Goal: Transaction & Acquisition: Purchase product/service

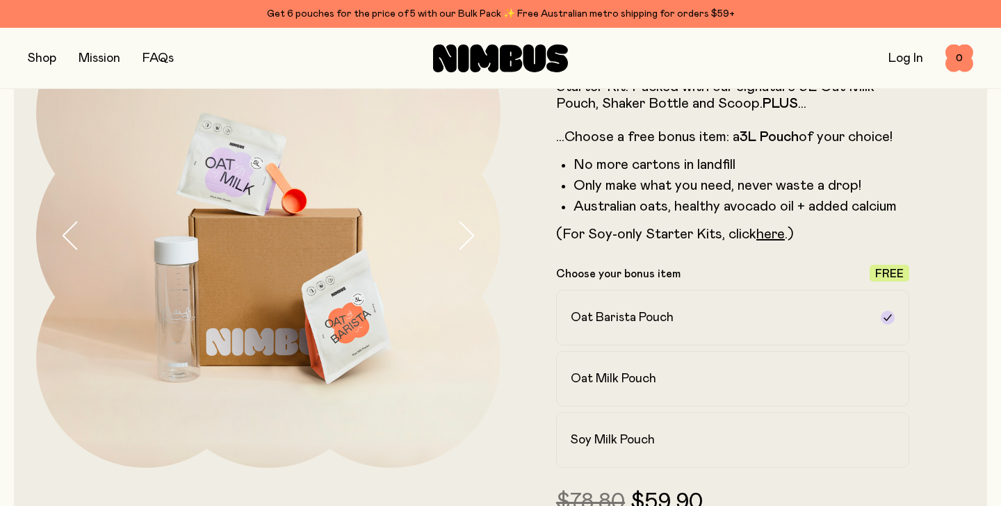
scroll to position [130, 0]
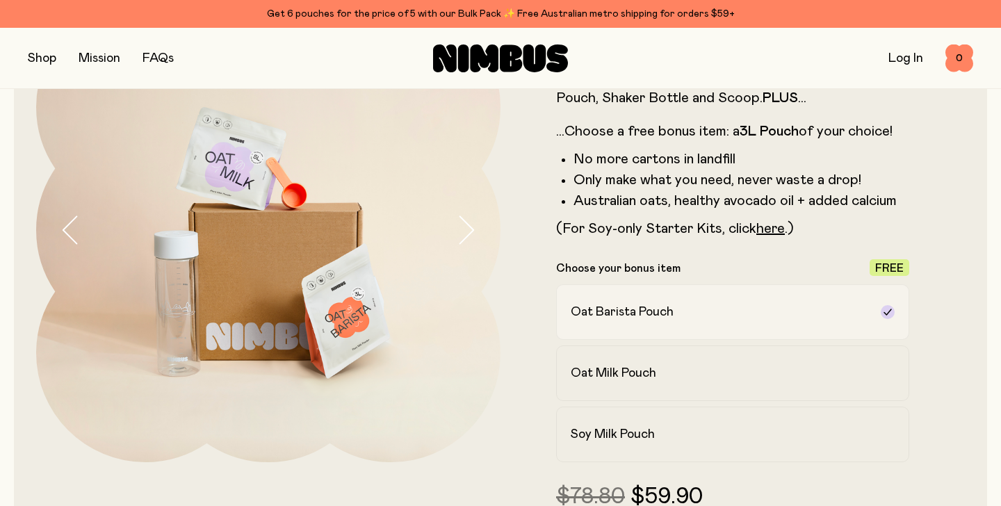
click at [678, 312] on div "Oat Barista Pouch" at bounding box center [720, 312] width 299 height 17
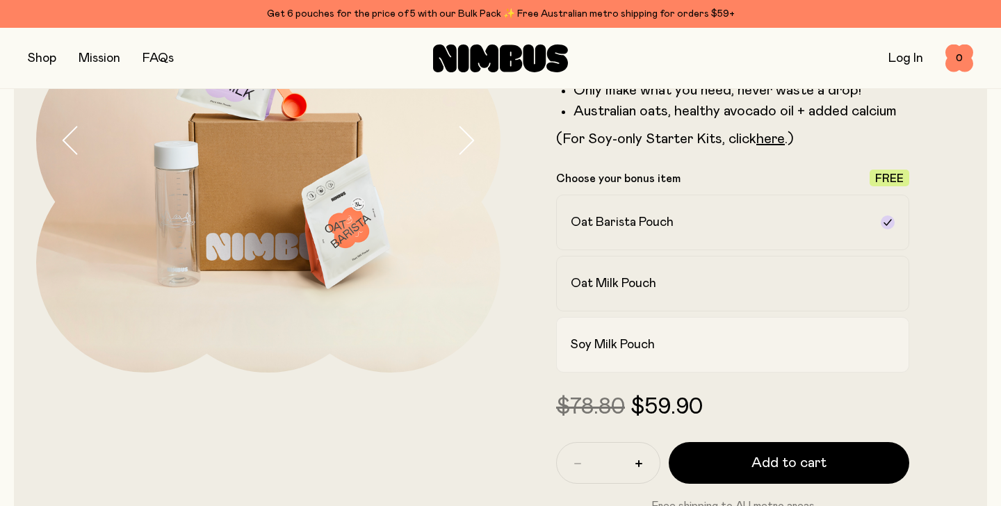
scroll to position [220, 0]
click at [700, 277] on div "Oat Milk Pouch" at bounding box center [720, 283] width 299 height 17
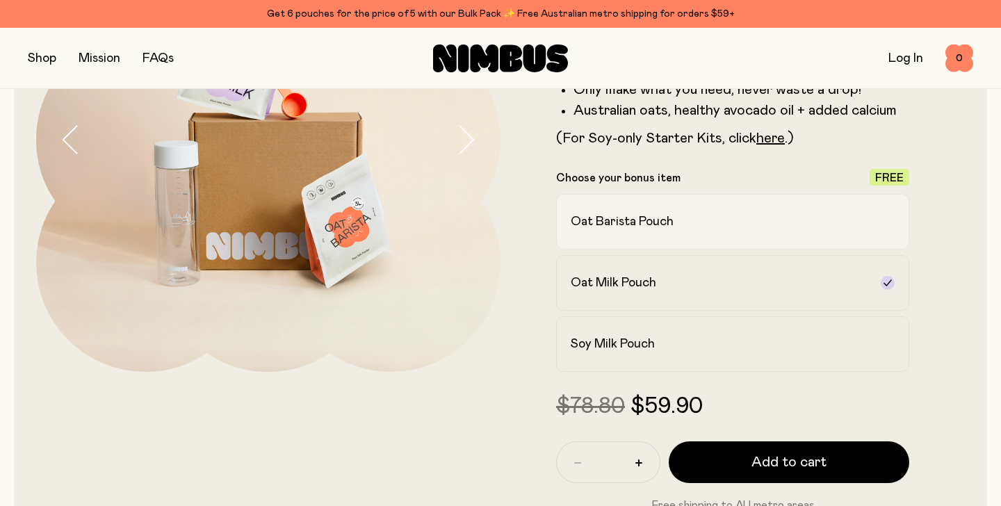
click at [710, 233] on label "Oat Barista Pouch" at bounding box center [732, 222] width 353 height 56
click at [697, 307] on label "Oat Milk Pouch" at bounding box center [732, 283] width 353 height 56
click at [692, 344] on div "Soy Milk Pouch" at bounding box center [720, 344] width 299 height 17
click at [697, 277] on div "Oat Milk Pouch" at bounding box center [720, 283] width 299 height 17
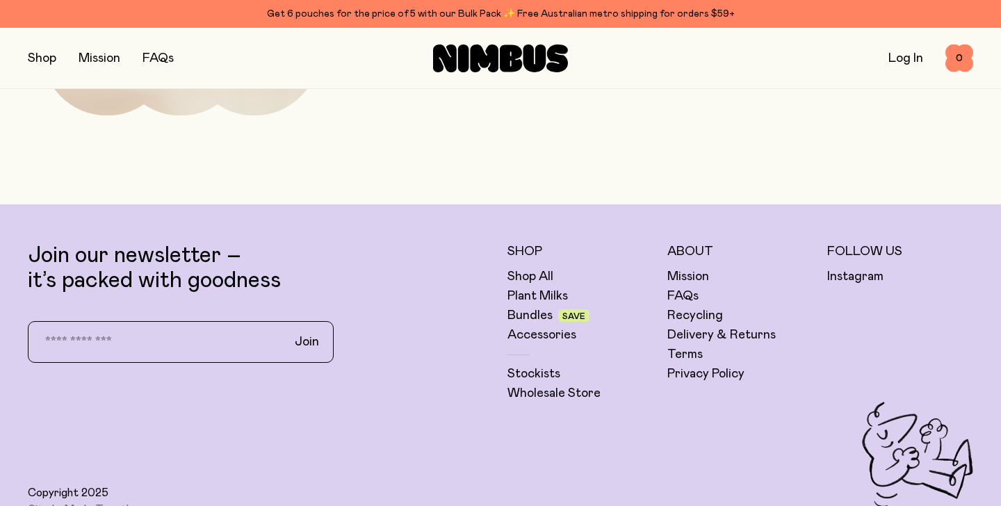
scroll to position [4637, 0]
click at [706, 326] on link "Delivery & Returns" at bounding box center [722, 334] width 108 height 17
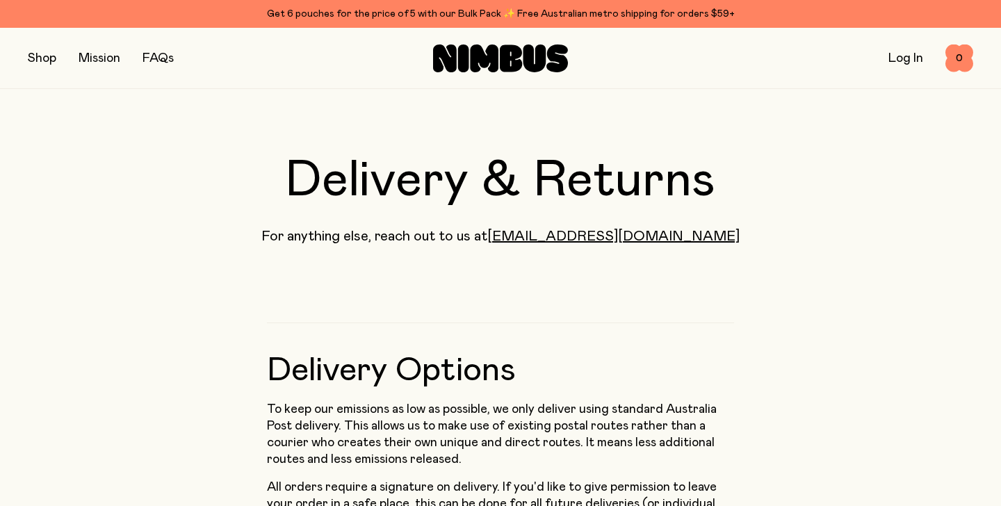
click at [35, 50] on button "button" at bounding box center [42, 58] width 29 height 19
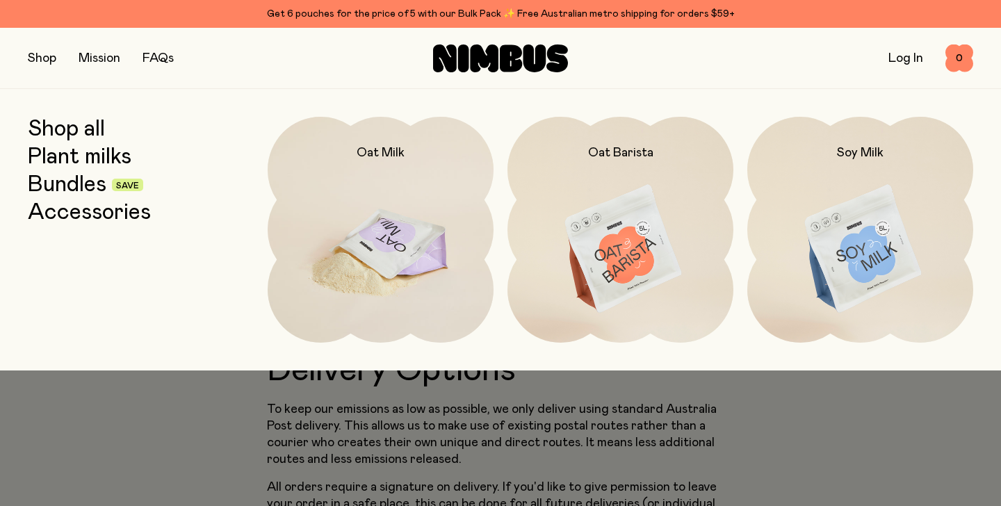
click at [403, 223] on img at bounding box center [381, 250] width 226 height 266
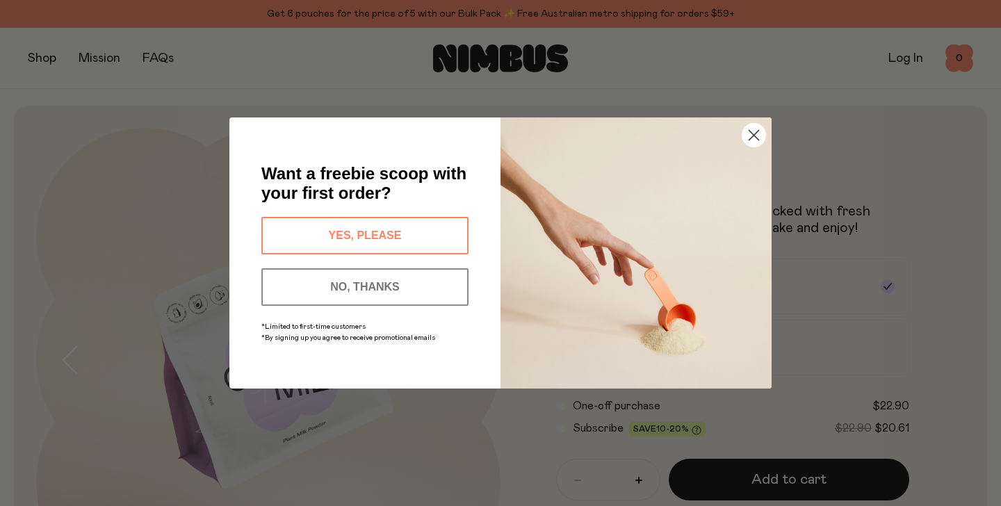
click at [389, 229] on button "YES, PLEASE" at bounding box center [364, 236] width 207 height 38
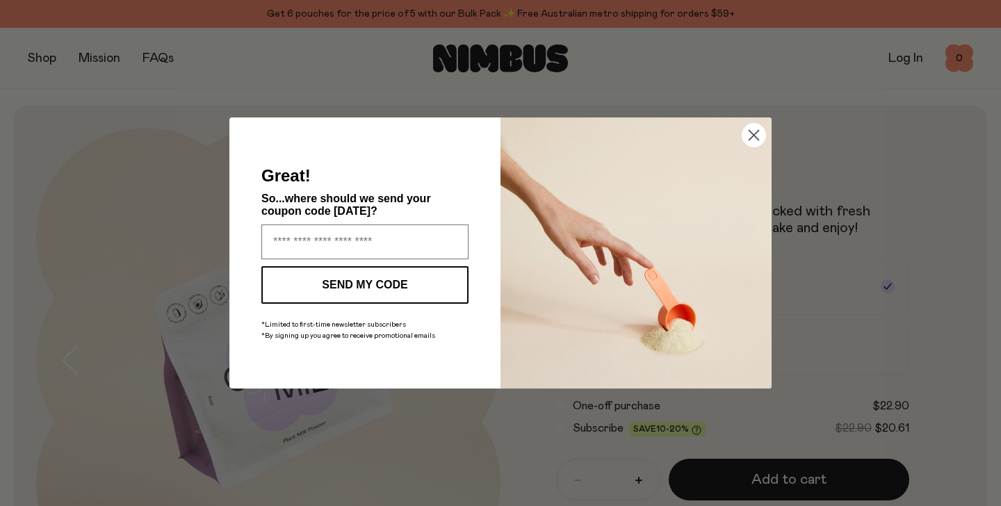
click at [752, 133] on icon "Close dialog" at bounding box center [755, 136] width 10 height 10
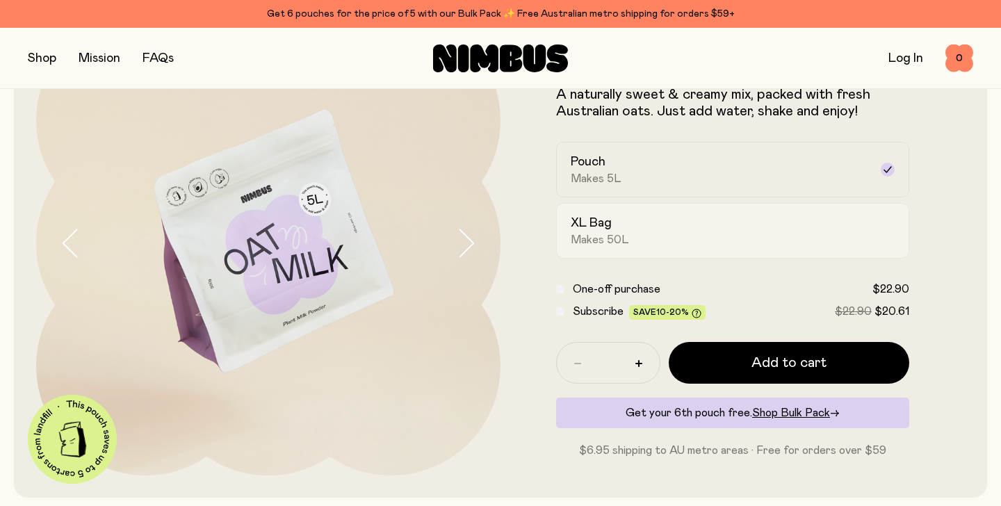
scroll to position [128, 0]
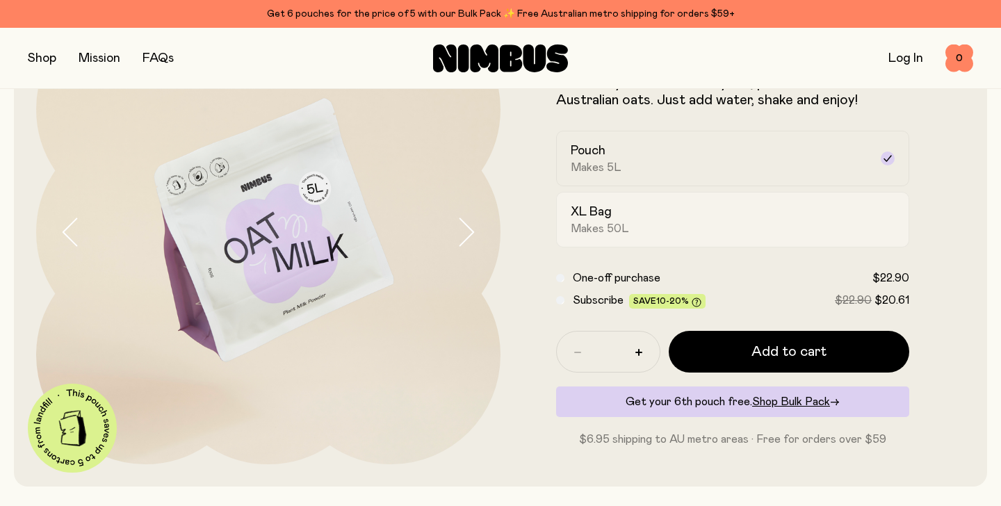
click at [657, 227] on div "XL Bag Makes 50L" at bounding box center [720, 220] width 299 height 32
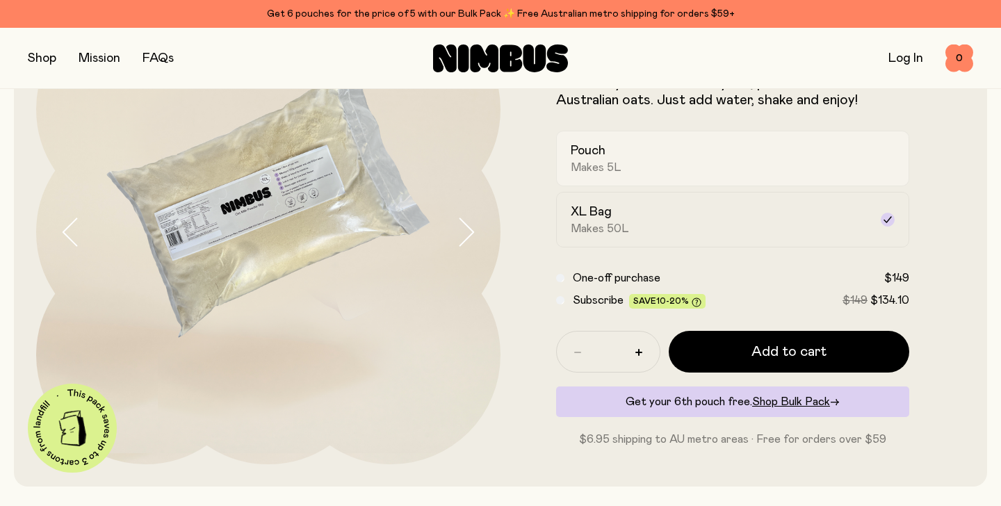
click at [656, 169] on div "Pouch Makes 5L" at bounding box center [720, 159] width 299 height 32
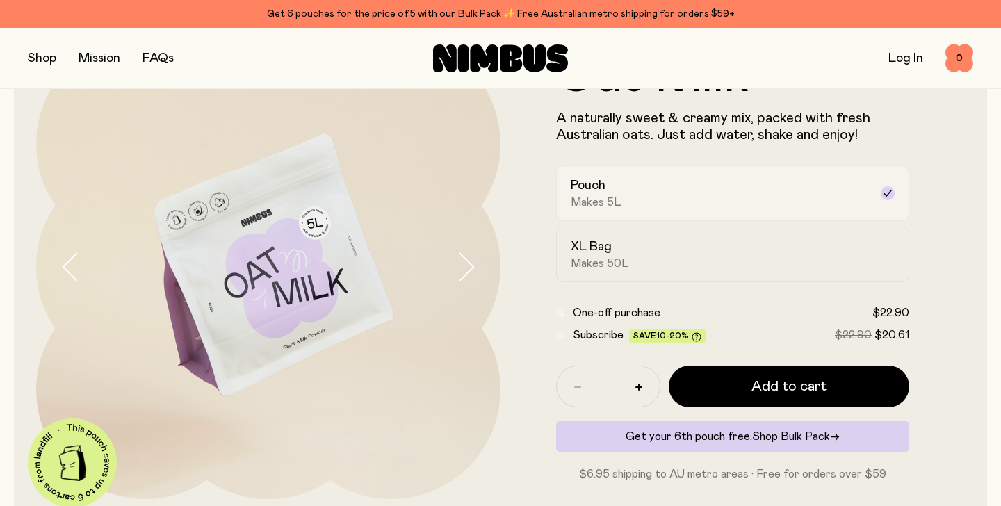
scroll to position [94, 0]
click at [650, 263] on div "XL Bag Makes 50L" at bounding box center [720, 254] width 299 height 32
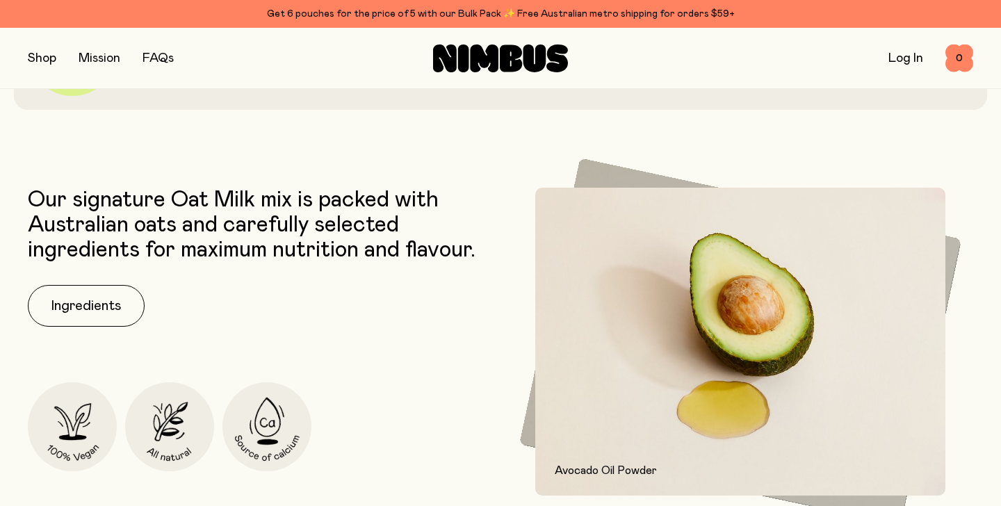
scroll to position [0, 0]
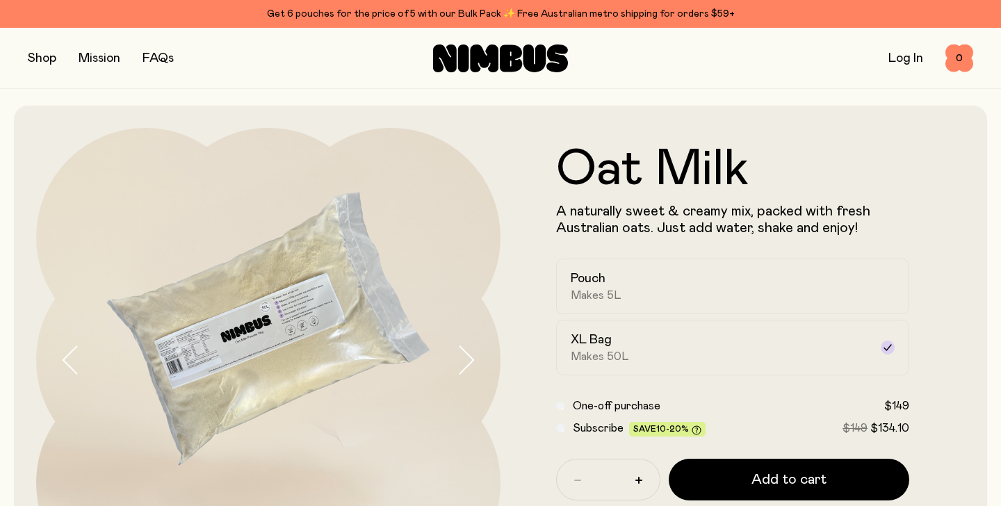
click at [31, 62] on button "button" at bounding box center [42, 58] width 29 height 19
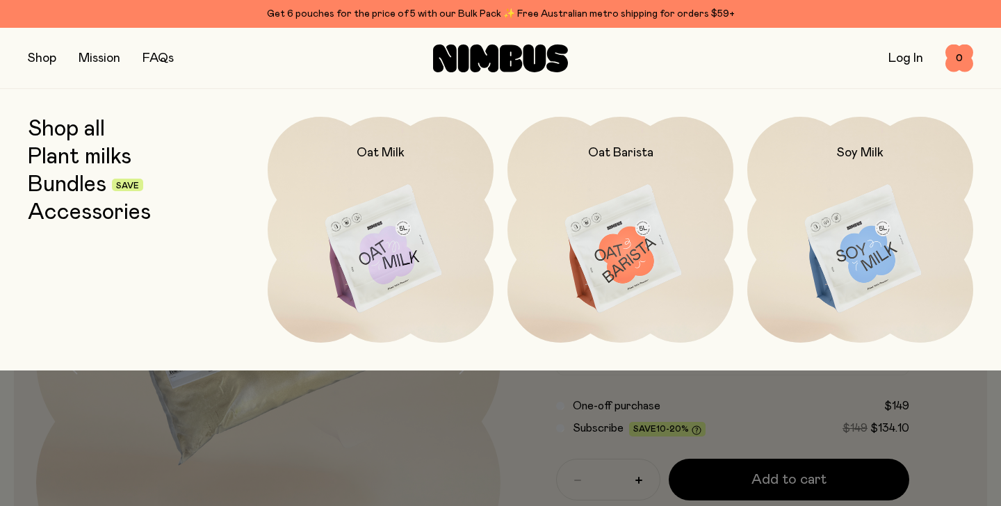
click at [93, 137] on link "Shop all" at bounding box center [66, 129] width 77 height 25
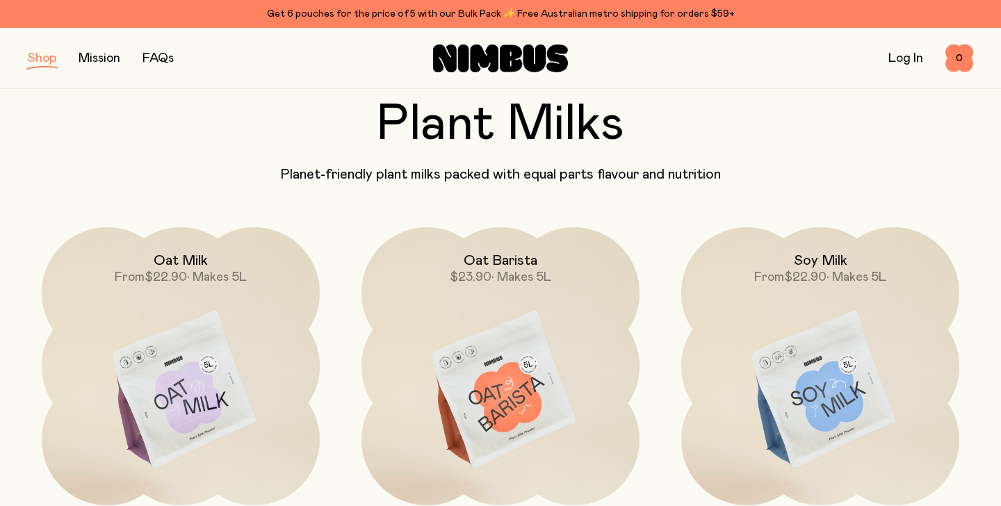
scroll to position [42, 0]
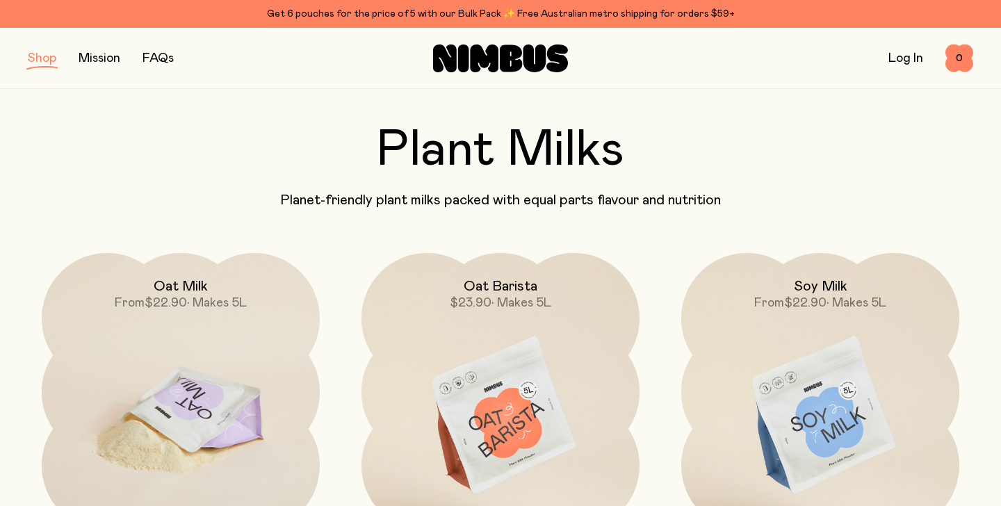
click at [211, 348] on img at bounding box center [181, 416] width 278 height 327
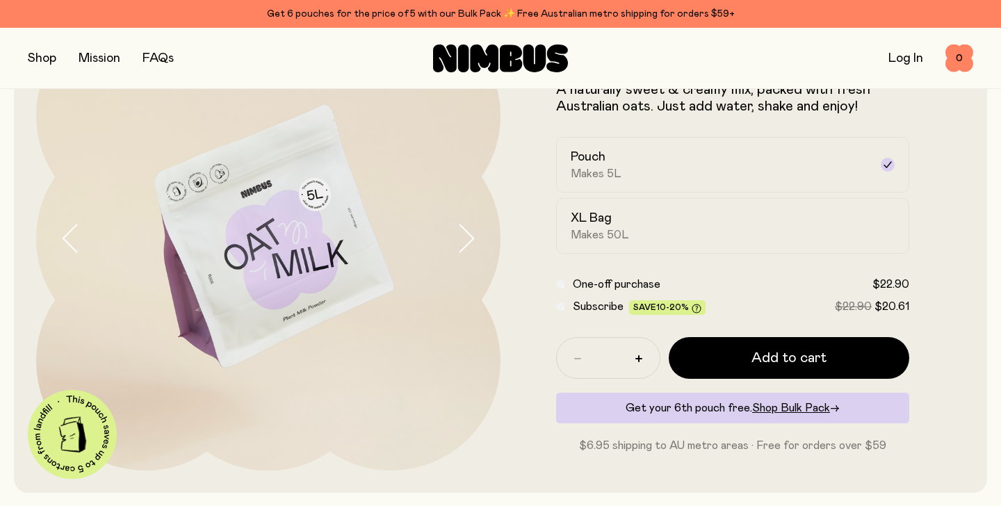
scroll to position [124, 0]
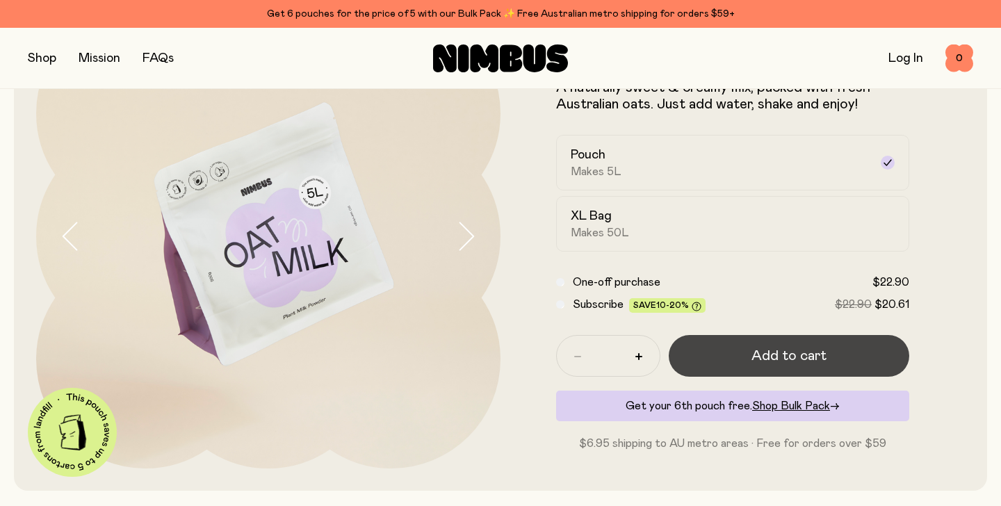
click at [739, 353] on button "Add to cart" at bounding box center [789, 356] width 241 height 42
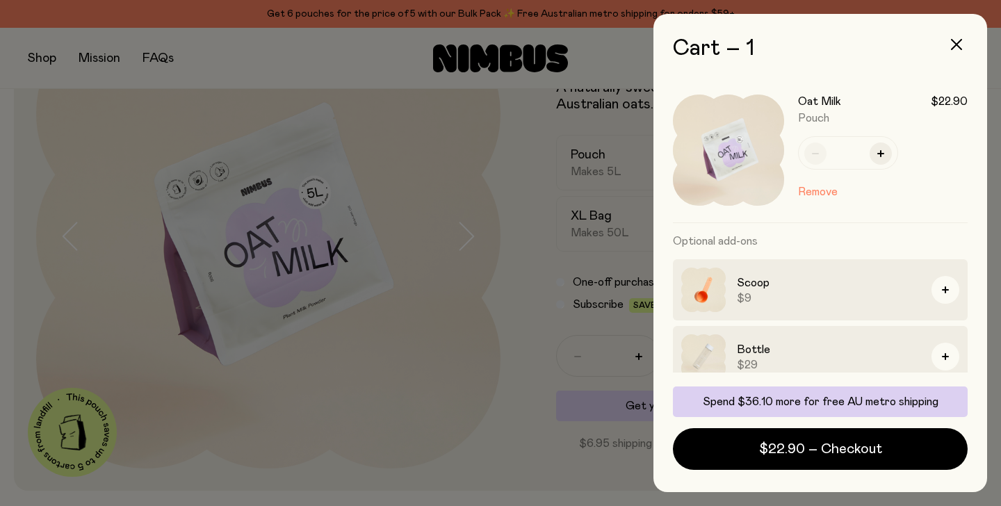
scroll to position [2, 0]
click at [958, 47] on icon "button" at bounding box center [956, 44] width 11 height 11
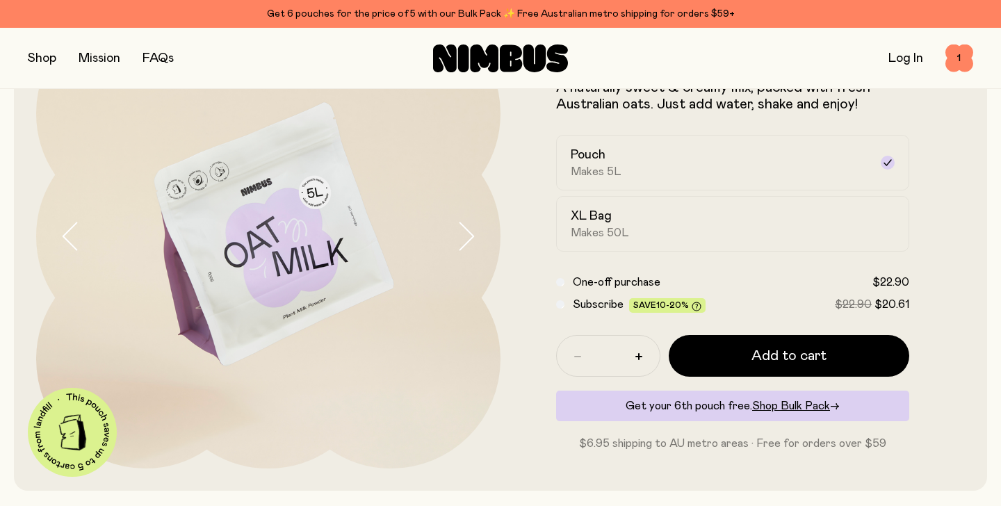
click at [307, 6] on div "Get 6 pouches for the price of 5 with our Bulk Pack ✨ Free Australian metro shi…" at bounding box center [501, 14] width 946 height 17
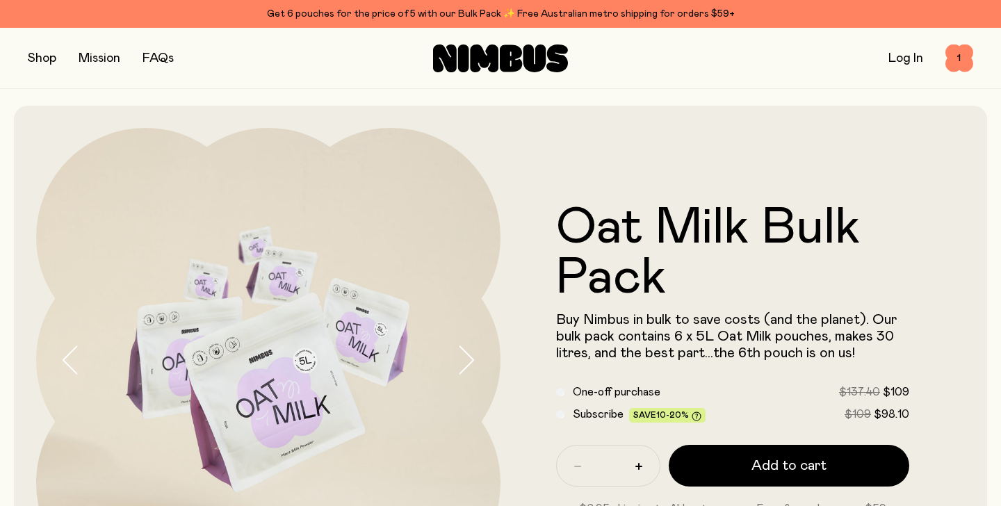
click at [476, 58] on icon at bounding box center [484, 59] width 29 height 28
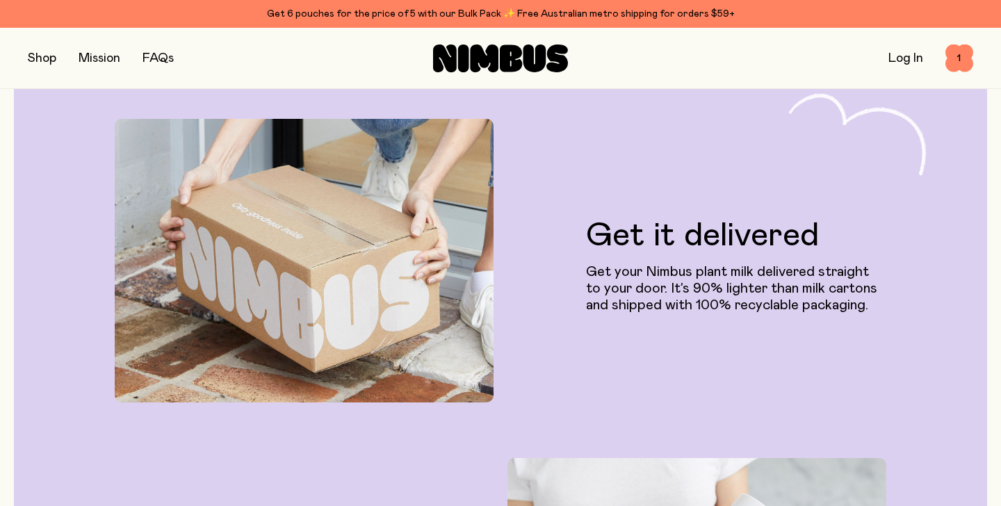
scroll to position [2376, 0]
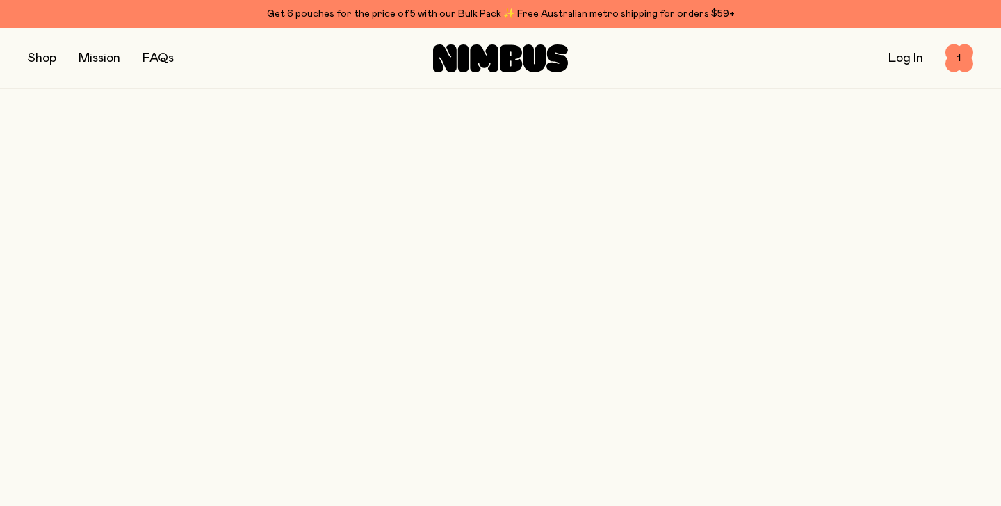
scroll to position [124, 0]
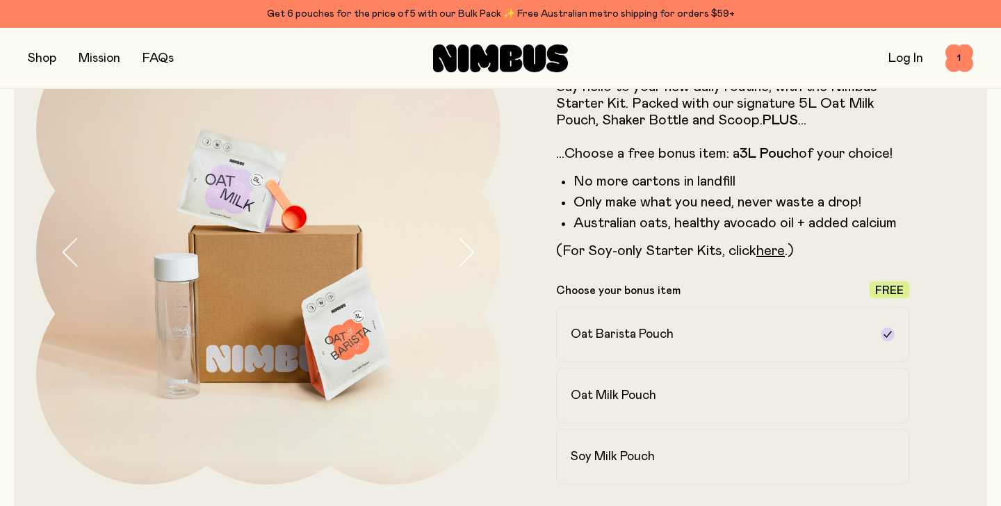
scroll to position [111, 0]
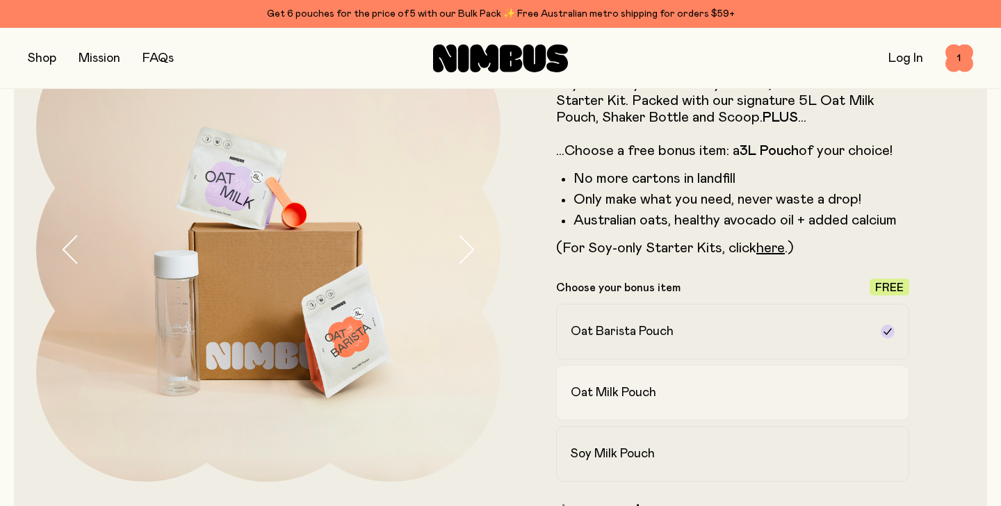
click at [670, 405] on label "Oat Milk Pouch" at bounding box center [732, 393] width 353 height 56
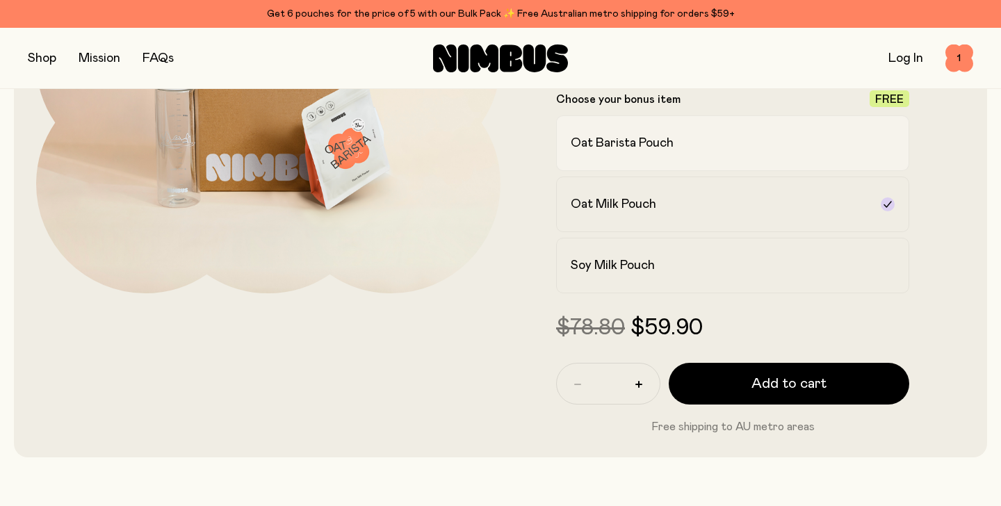
scroll to position [301, 0]
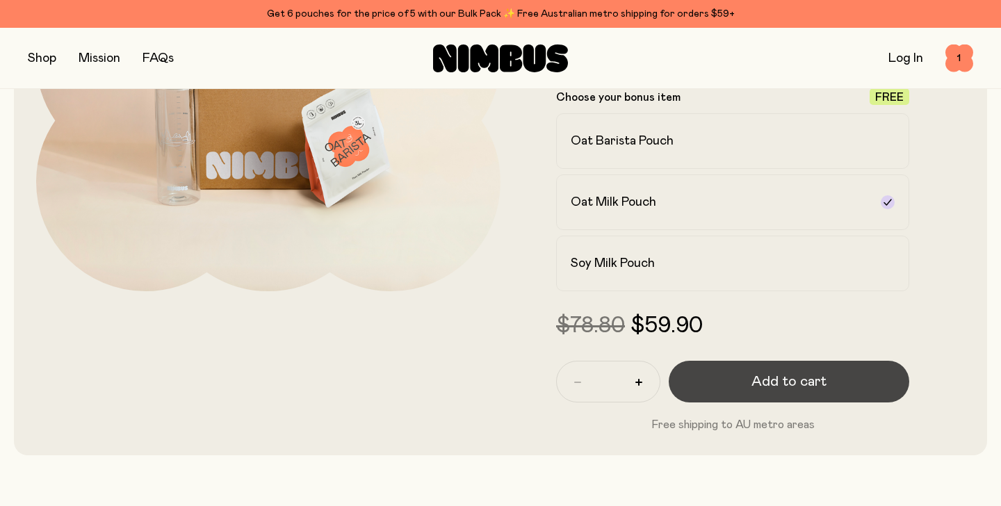
click at [758, 389] on span "Add to cart" at bounding box center [789, 381] width 75 height 19
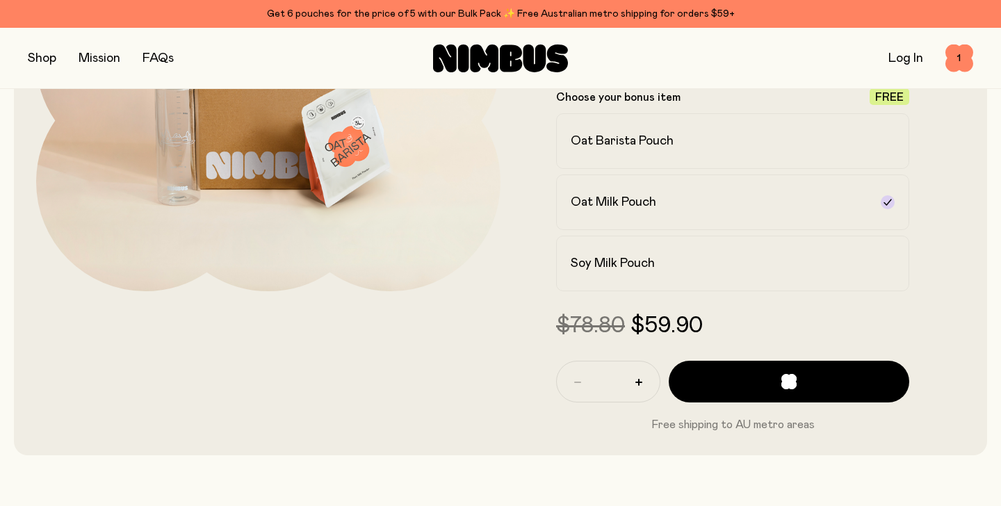
scroll to position [0, 0]
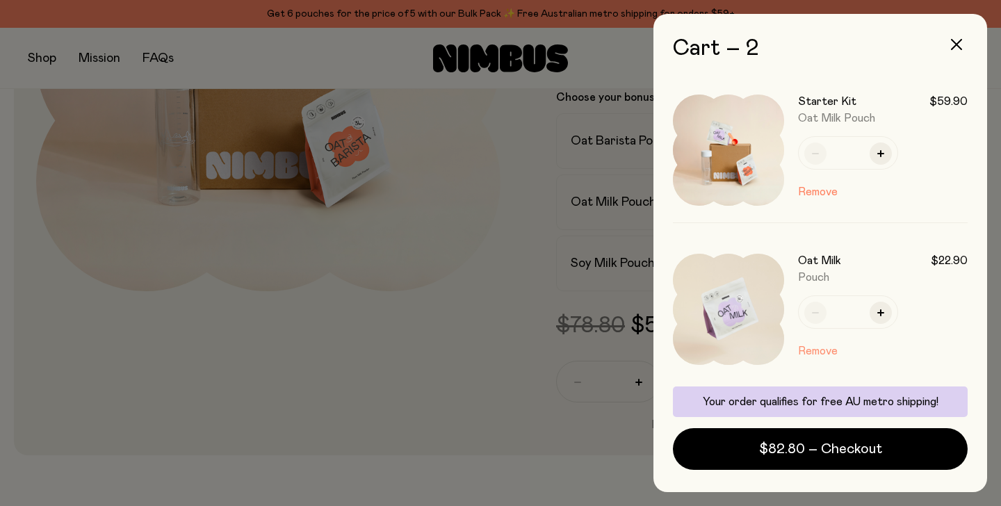
click at [815, 352] on button "Remove" at bounding box center [818, 351] width 40 height 17
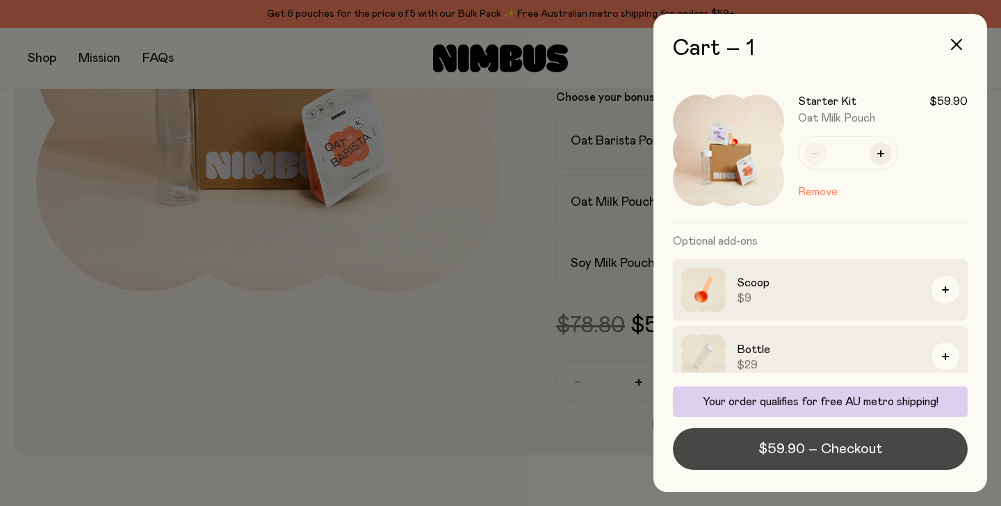
click at [812, 447] on span "$59.90 – Checkout" at bounding box center [821, 449] width 124 height 19
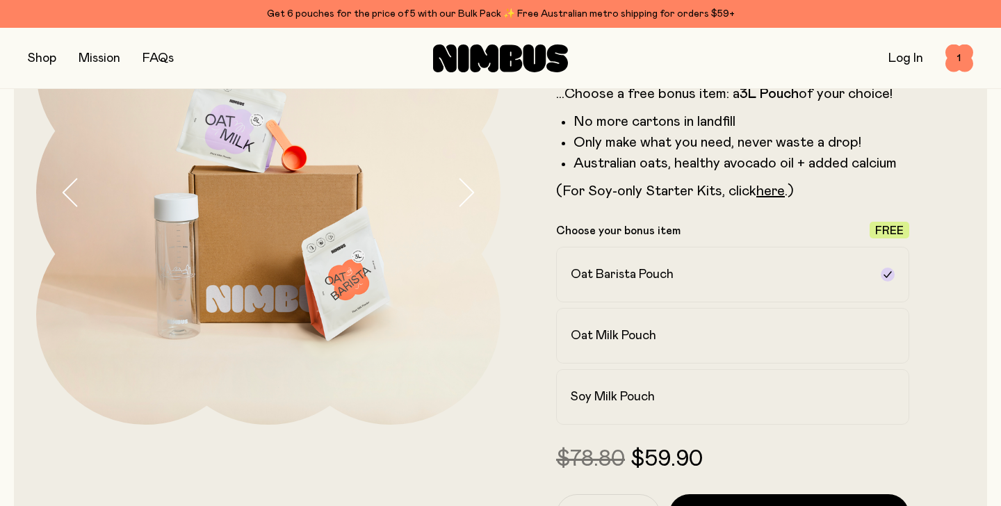
scroll to position [174, 0]
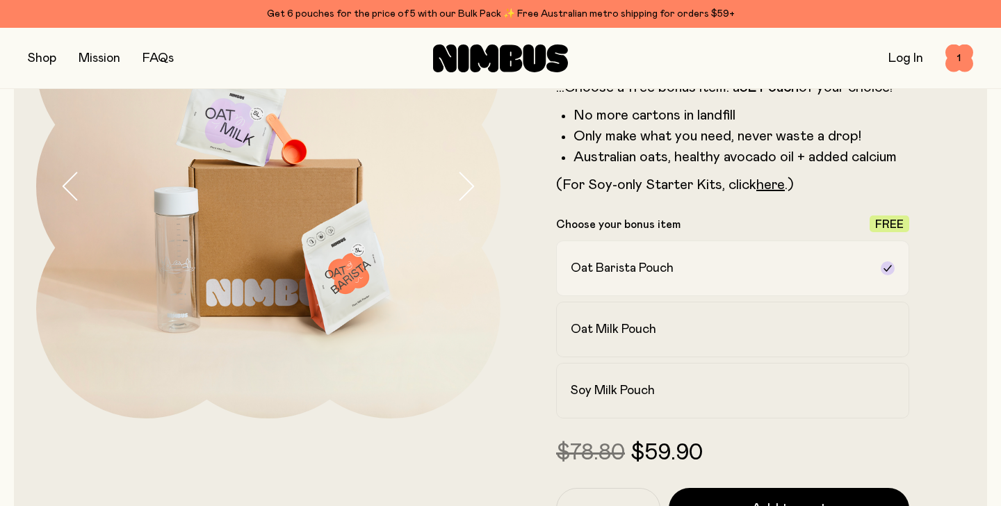
click at [717, 250] on label "Oat Barista Pouch" at bounding box center [732, 269] width 353 height 56
click at [717, 331] on div "Oat Milk Pouch" at bounding box center [720, 329] width 299 height 17
click at [962, 62] on span "1" at bounding box center [960, 59] width 28 height 28
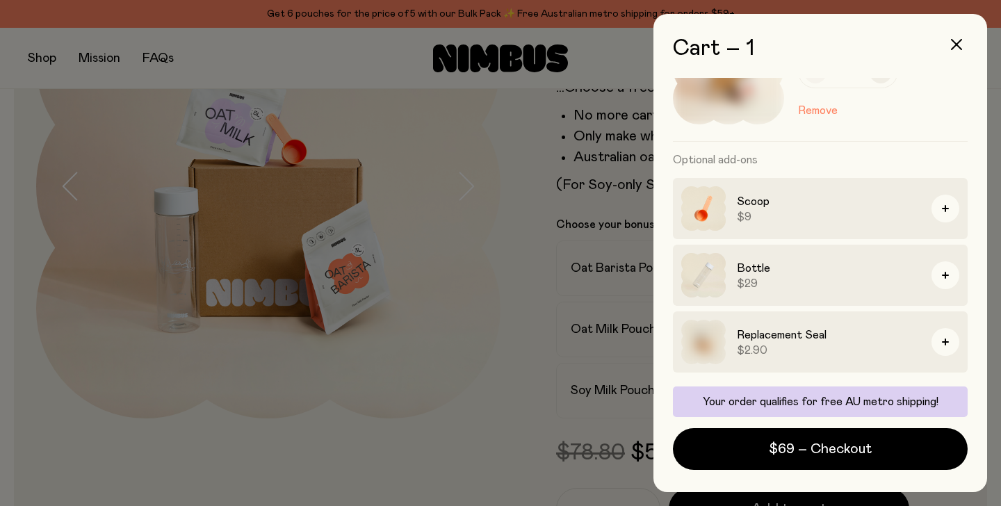
scroll to position [0, 0]
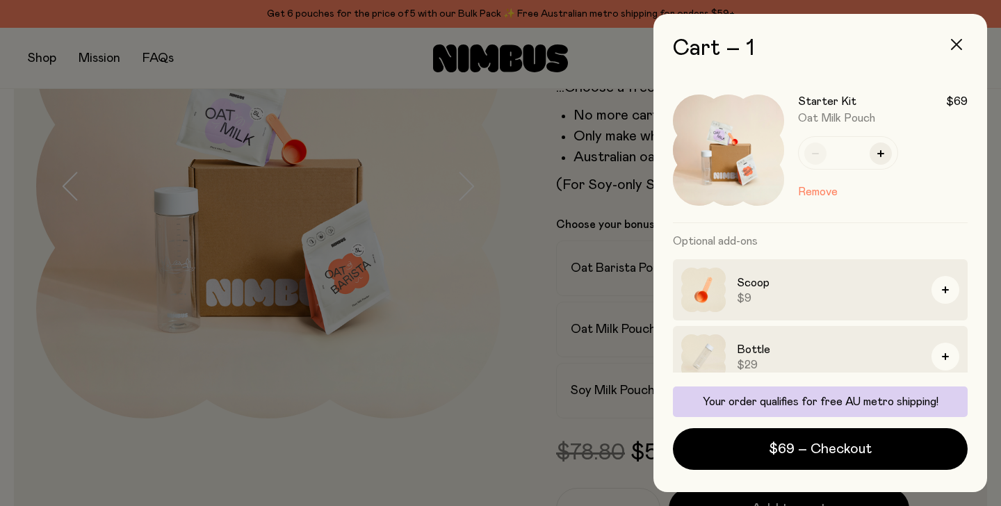
click at [949, 47] on button "button" at bounding box center [956, 44] width 33 height 33
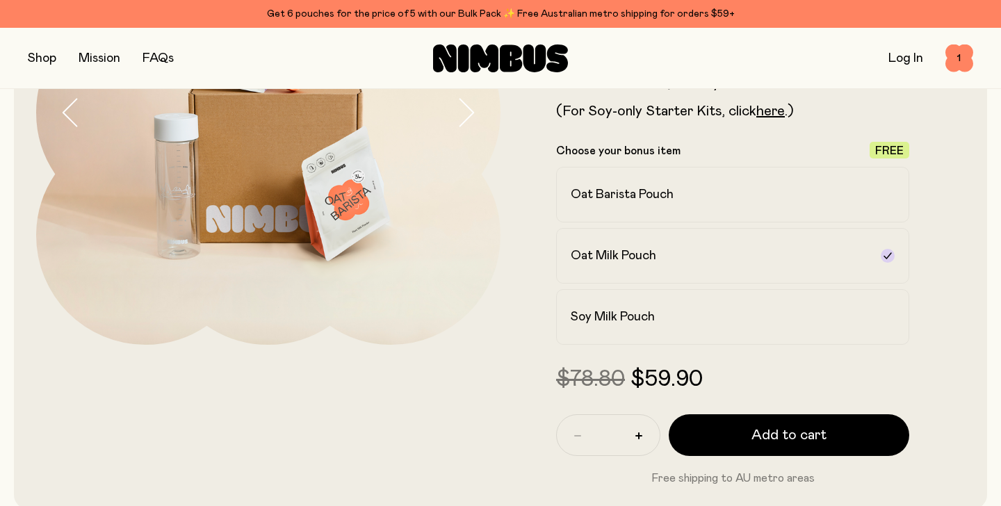
scroll to position [248, 0]
